Goal: Task Accomplishment & Management: Manage account settings

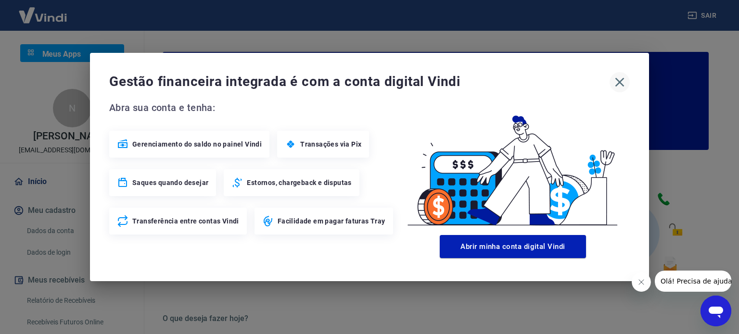
click at [616, 83] on icon "button" at bounding box center [619, 82] width 15 height 15
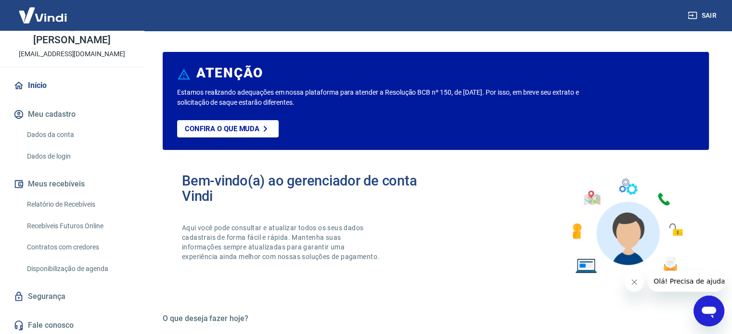
scroll to position [98, 0]
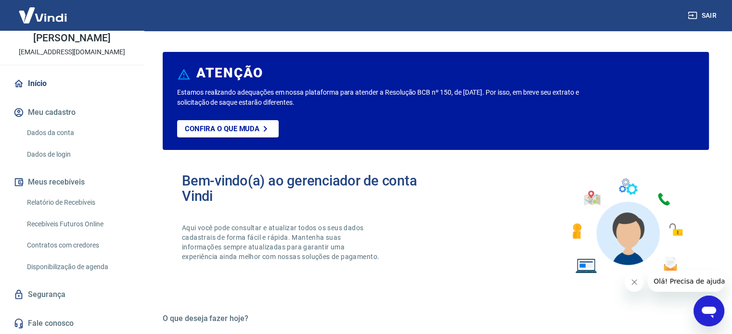
click at [84, 209] on link "Relatório de Recebíveis" at bounding box center [77, 203] width 109 height 20
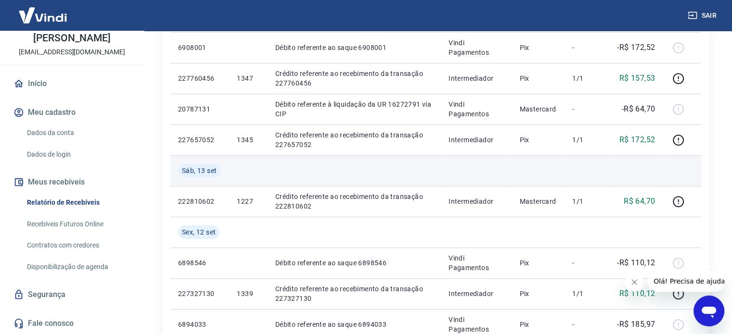
scroll to position [241, 0]
